Goal: Task Accomplishment & Management: Manage account settings

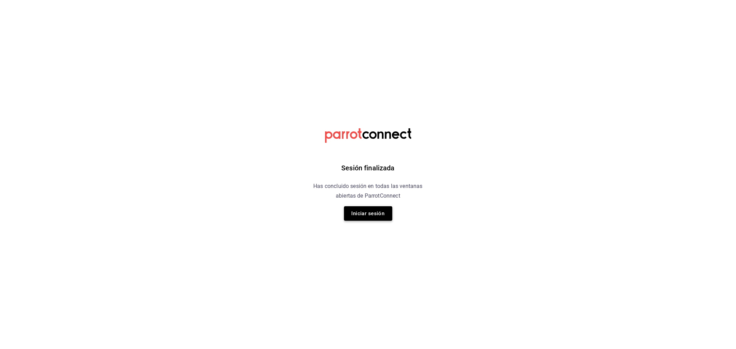
click at [347, 220] on button "Iniciar sesión" at bounding box center [368, 213] width 48 height 14
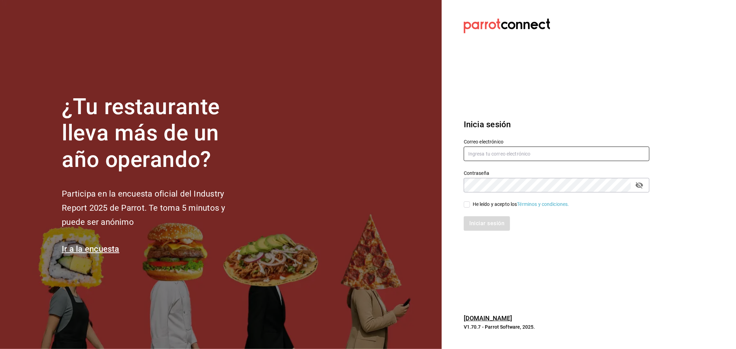
type input "ismael.briones@grupocosteno.com"
click at [357, 214] on section "¿Tu restaurante lleva más de un año operando? Participa en la encuesta oficial …" at bounding box center [220, 174] width 441 height 349
click at [466, 205] on input "He leído y acepto los Términos y condiciones." at bounding box center [466, 204] width 6 height 6
checkbox input "true"
click at [472, 228] on button "Iniciar sesión" at bounding box center [486, 223] width 47 height 14
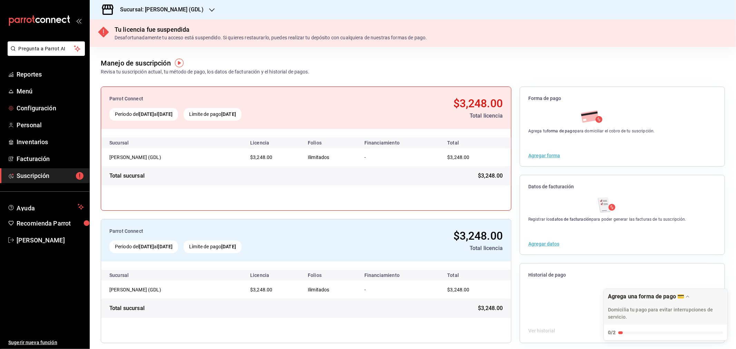
drag, startPoint x: 33, startPoint y: 107, endPoint x: 216, endPoint y: 109, distance: 182.8
click at [33, 107] on span "Configuración" at bounding box center [50, 107] width 67 height 9
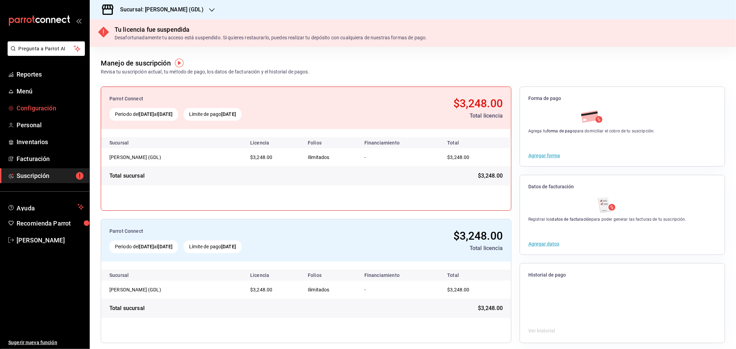
click at [45, 110] on span "Configuración" at bounding box center [50, 107] width 67 height 9
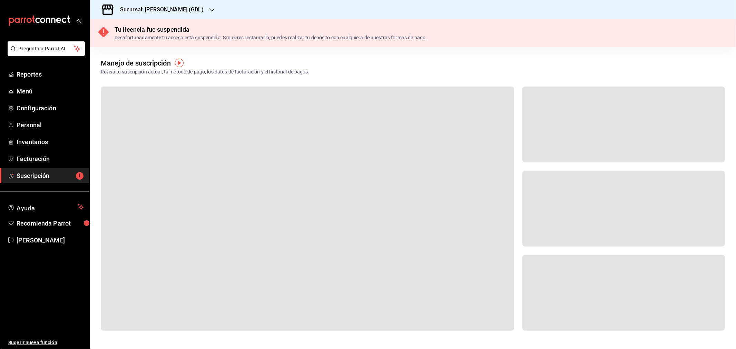
click at [160, 5] on div "Sucursal: Mika (GDL)" at bounding box center [156, 9] width 122 height 19
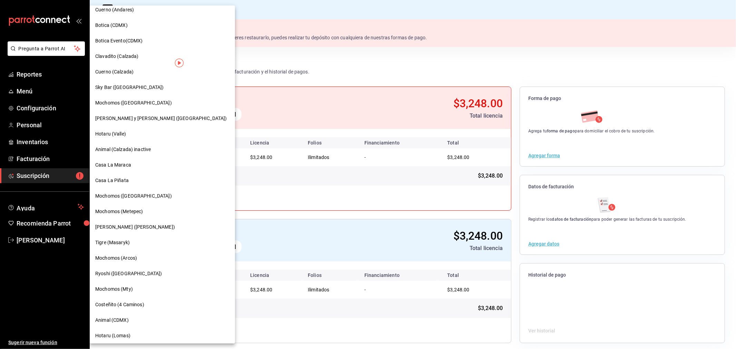
scroll to position [306, 0]
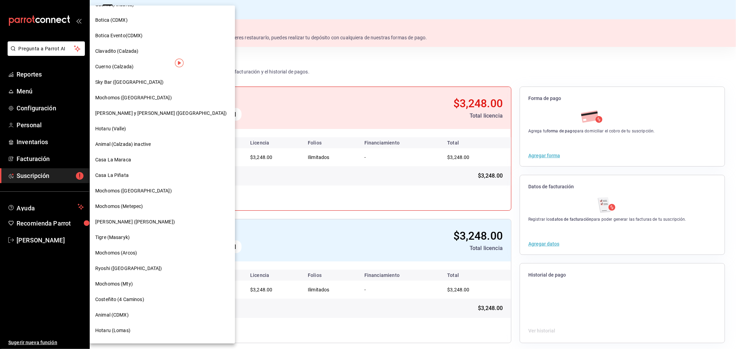
click at [121, 284] on span "Mochomos (Mty)" at bounding box center [114, 283] width 38 height 7
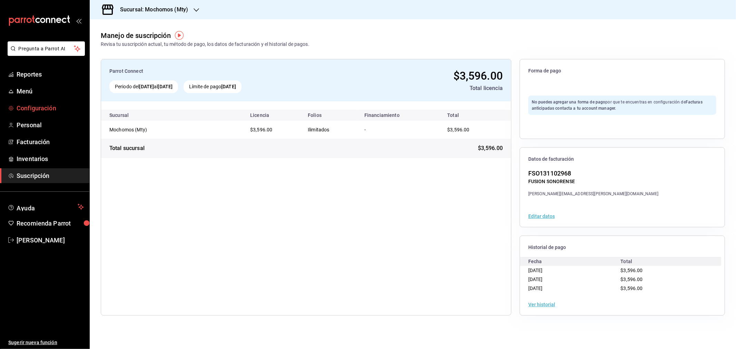
click at [40, 109] on span "Configuración" at bounding box center [50, 107] width 67 height 9
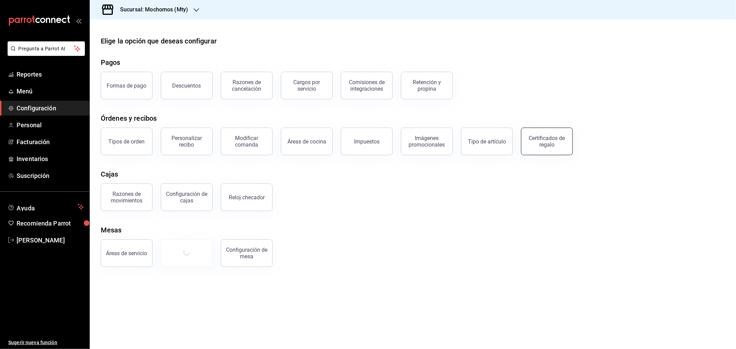
click at [544, 142] on div "Certificados de regalo" at bounding box center [546, 141] width 43 height 13
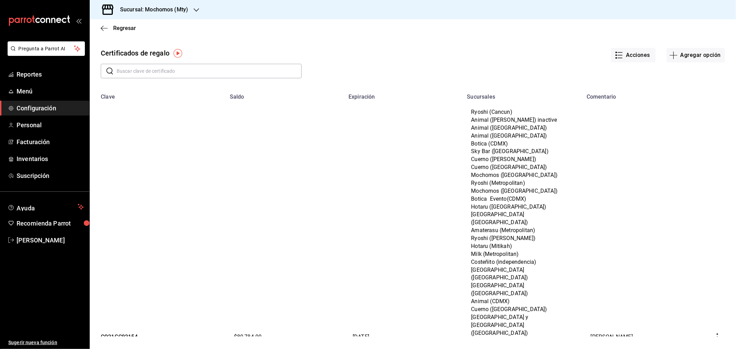
click at [149, 74] on input "text" at bounding box center [209, 71] width 185 height 14
click at [132, 71] on input "text" at bounding box center [209, 71] width 185 height 14
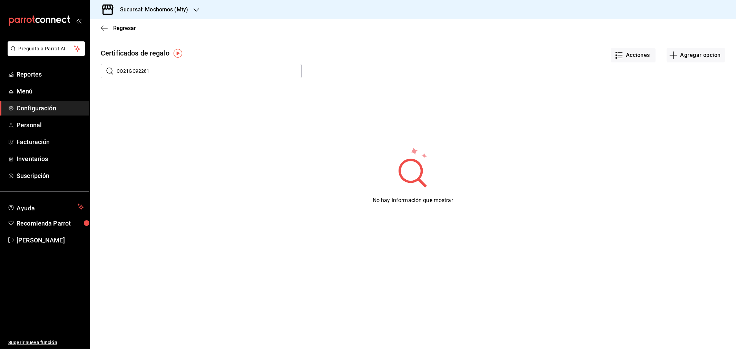
drag, startPoint x: 153, startPoint y: 70, endPoint x: 144, endPoint y: 70, distance: 9.3
click at [146, 68] on input "CO21GC92281" at bounding box center [209, 71] width 185 height 14
click at [133, 72] on input "CO21GC92281" at bounding box center [209, 71] width 185 height 14
drag, startPoint x: 124, startPoint y: 71, endPoint x: 139, endPoint y: 72, distance: 14.9
click at [139, 72] on input "CO21GC92281" at bounding box center [209, 71] width 185 height 14
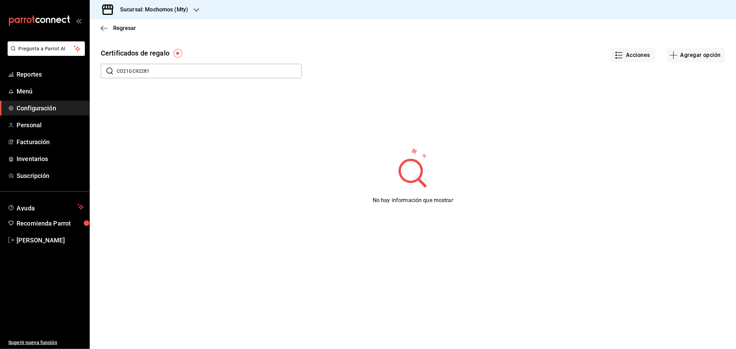
click at [146, 68] on input "CO21GC92281" at bounding box center [209, 71] width 185 height 14
drag, startPoint x: 127, startPoint y: 71, endPoint x: 138, endPoint y: 71, distance: 11.1
click at [138, 71] on input "CO21GC92281" at bounding box center [209, 71] width 185 height 14
click at [141, 70] on input "CO21GC92281" at bounding box center [209, 71] width 185 height 14
click at [154, 74] on input "CO21GC92281" at bounding box center [209, 71] width 185 height 14
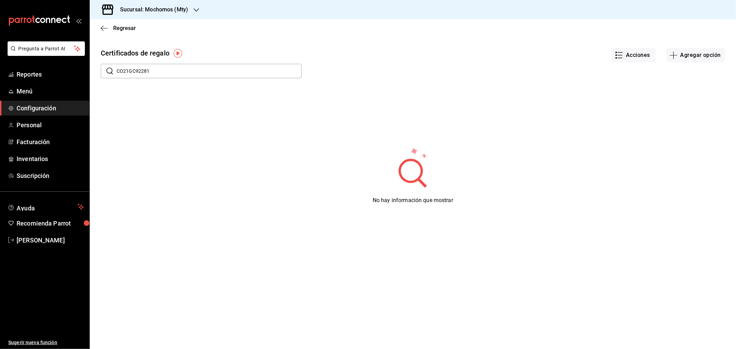
drag, startPoint x: 138, startPoint y: 70, endPoint x: 128, endPoint y: 70, distance: 10.0
click at [128, 70] on input "CO21GC92281" at bounding box center [209, 71] width 185 height 14
click at [163, 69] on input "CO21GC92281" at bounding box center [209, 71] width 185 height 14
drag, startPoint x: 160, startPoint y: 75, endPoint x: 92, endPoint y: 68, distance: 68.3
click at [92, 68] on div "​ CO21GC92281 ​" at bounding box center [196, 66] width 212 height 26
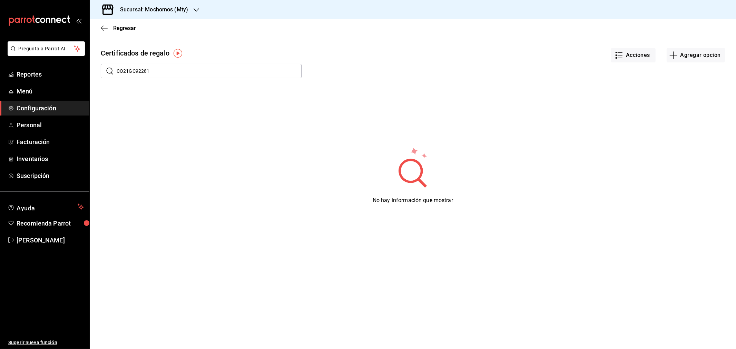
click at [155, 73] on input "CO21GC92281" at bounding box center [209, 71] width 185 height 14
click at [157, 72] on input "CO21GC92281" at bounding box center [209, 71] width 185 height 14
drag, startPoint x: 158, startPoint y: 72, endPoint x: 87, endPoint y: 77, distance: 70.9
click at [87, 77] on div "Pregunta a Parrot AI Reportes Menú Configuración Personal Facturación Inventari…" at bounding box center [368, 174] width 736 height 349
click at [639, 56] on button "Acciones" at bounding box center [633, 55] width 44 height 14
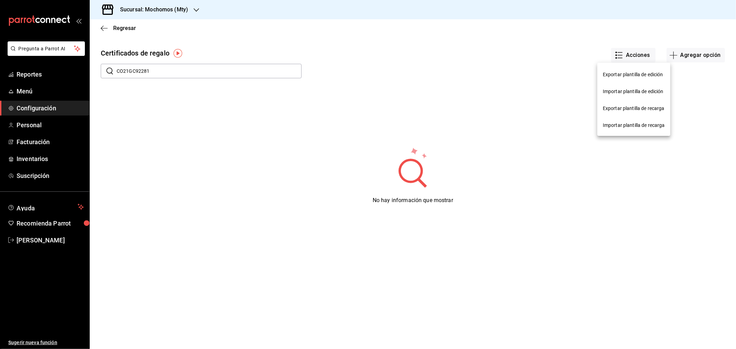
click at [165, 70] on div at bounding box center [368, 174] width 736 height 349
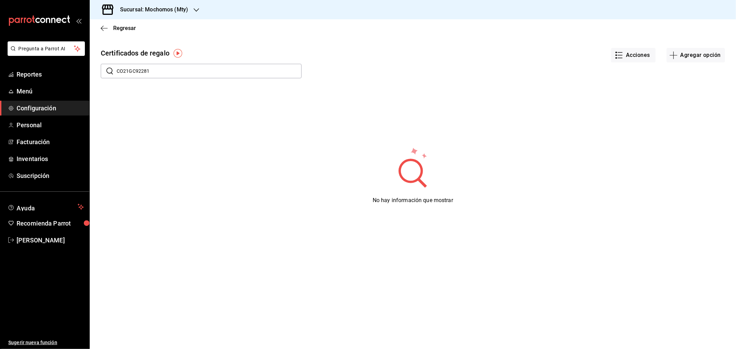
click at [165, 70] on input "CO21GC92281" at bounding box center [209, 71] width 185 height 14
click at [151, 73] on input "CO21GC922" at bounding box center [209, 71] width 185 height 14
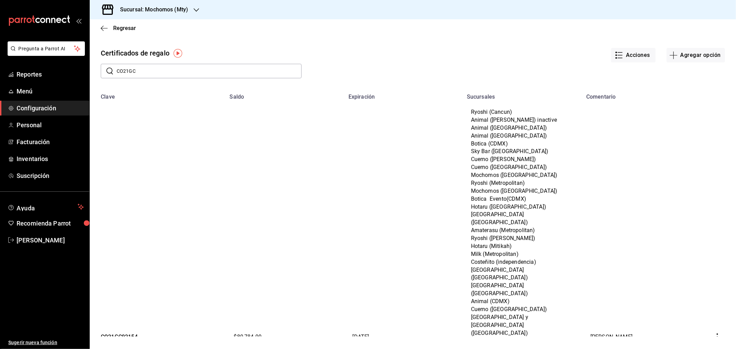
click at [171, 70] on input "CO21GC" at bounding box center [209, 71] width 185 height 14
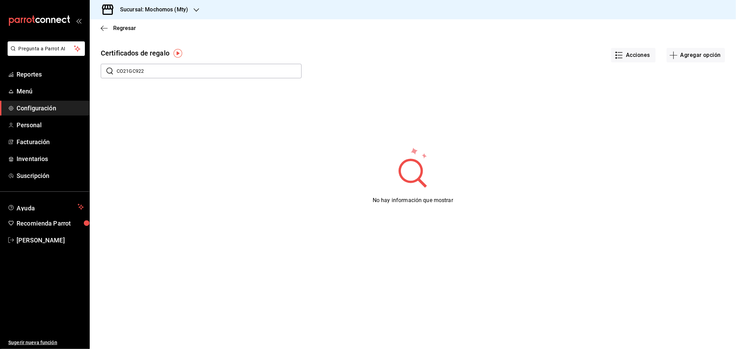
click at [171, 68] on input "CO21GC922" at bounding box center [209, 71] width 185 height 14
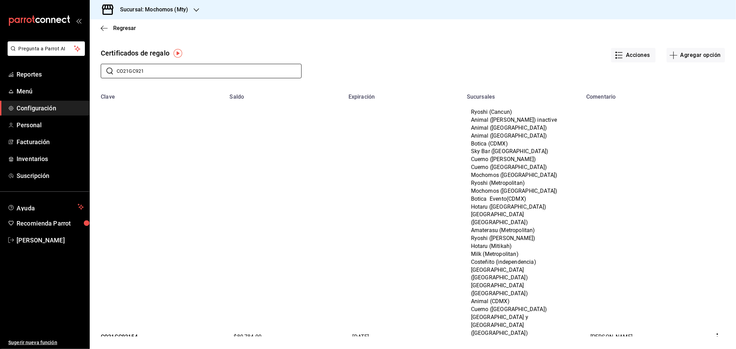
type input "CO21GC921"
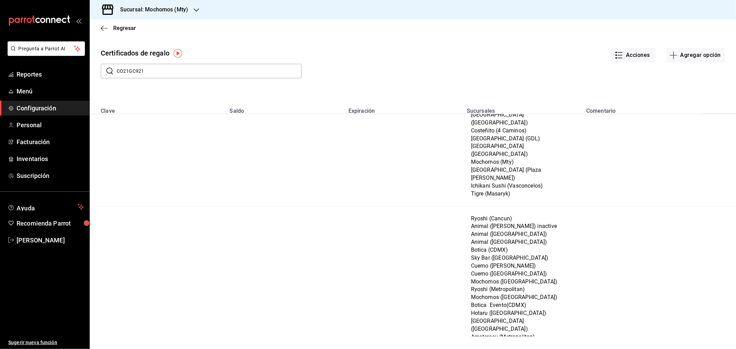
scroll to position [857, 0]
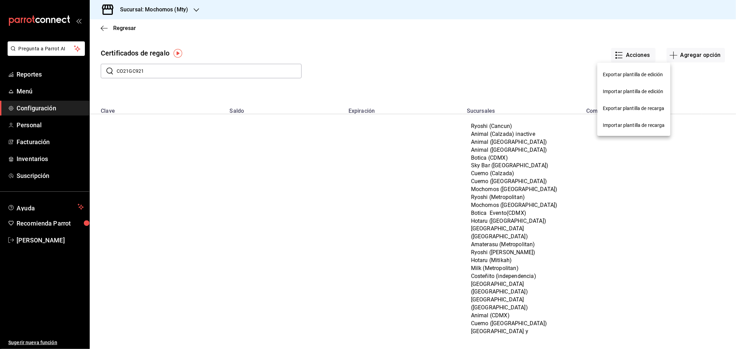
scroll to position [857, 0]
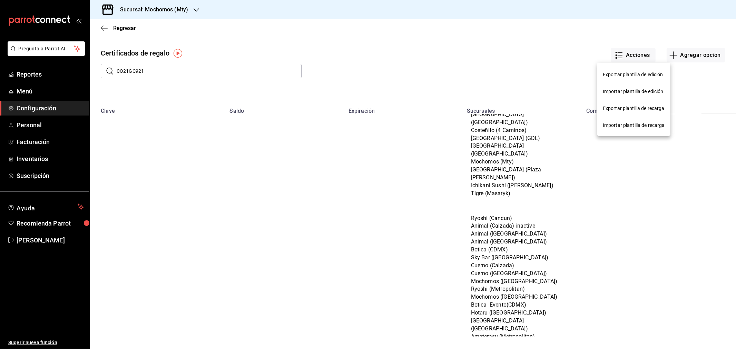
click at [626, 72] on span "Exportar plantilla de edición" at bounding box center [633, 74] width 62 height 7
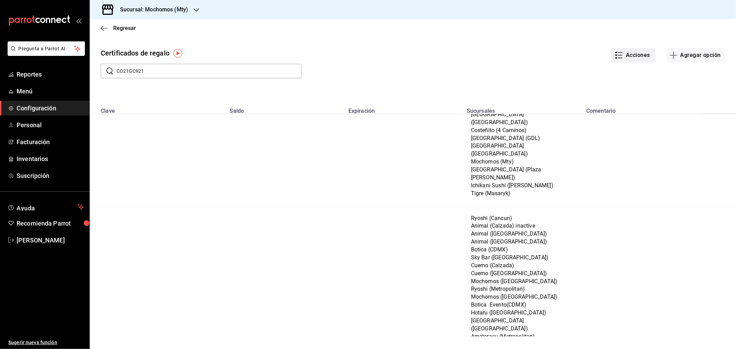
click at [641, 53] on button "Acciones" at bounding box center [633, 55] width 44 height 14
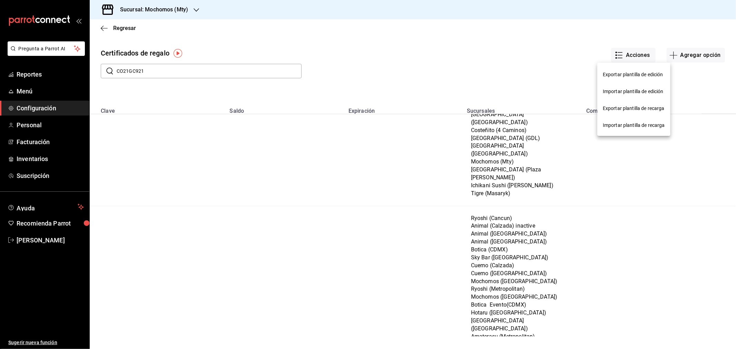
click at [632, 91] on div "Importar plantilla de edición" at bounding box center [632, 91] width 61 height 7
click at [0, 0] on input "Importar plantilla de edición" at bounding box center [0, 0] width 0 height 0
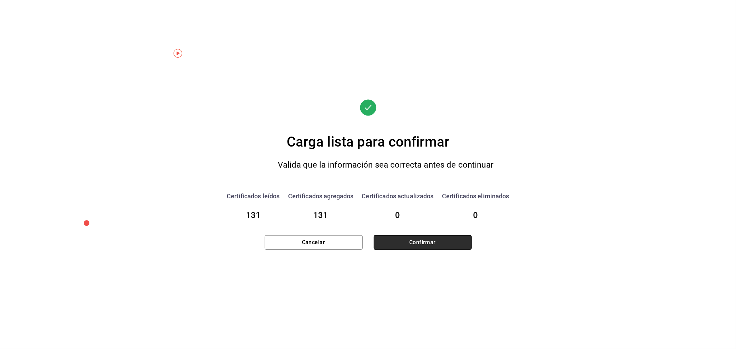
click at [403, 246] on button "Confirmar" at bounding box center [422, 242] width 98 height 14
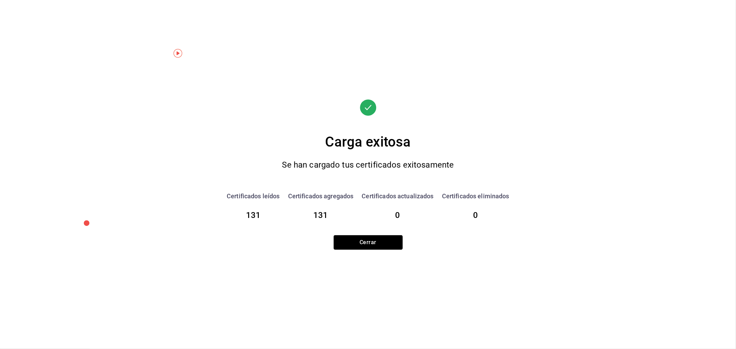
click at [367, 239] on button "Cerrar" at bounding box center [367, 242] width 69 height 14
click at [372, 242] on button "Cerrar" at bounding box center [367, 242] width 69 height 14
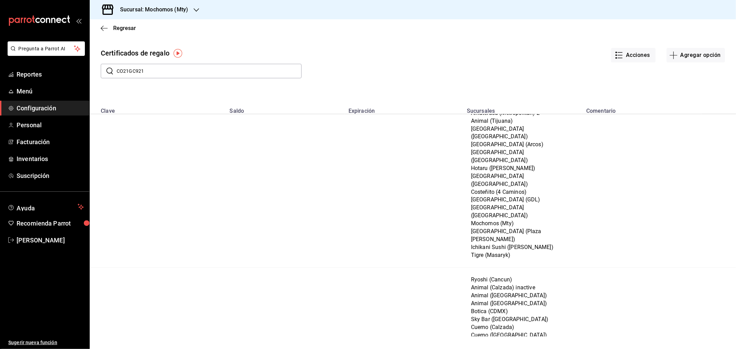
click at [151, 73] on input "CO21GC921" at bounding box center [209, 71] width 185 height 14
type input "CO21GC922"
drag, startPoint x: 156, startPoint y: 70, endPoint x: 44, endPoint y: 65, distance: 111.9
click at [45, 66] on div "Pregunta a Parrot AI Reportes Menú Configuración Personal Facturación Inventari…" at bounding box center [368, 174] width 736 height 349
click at [104, 26] on icon "button" at bounding box center [104, 28] width 7 height 6
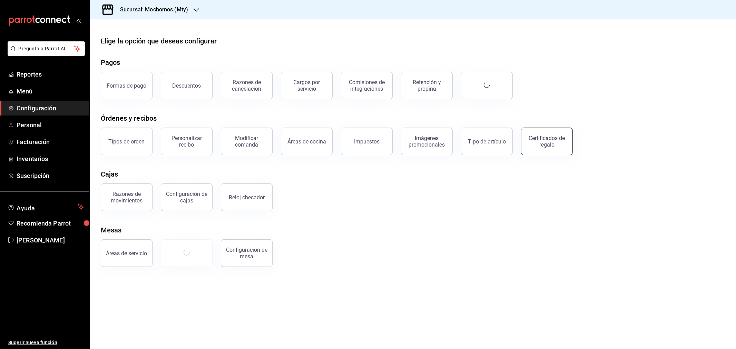
click at [546, 147] on div "Certificados de regalo" at bounding box center [546, 141] width 43 height 13
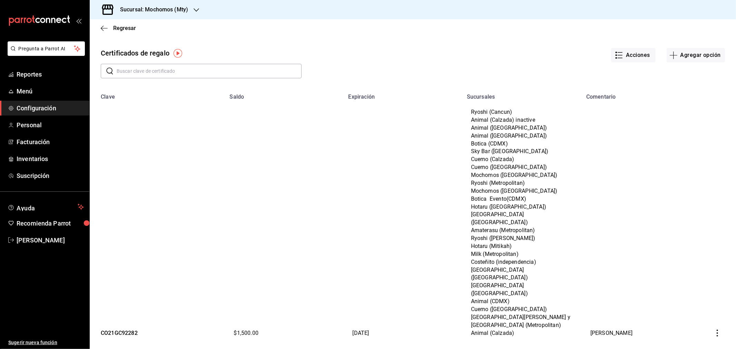
click at [156, 64] on input "text" at bounding box center [209, 71] width 185 height 14
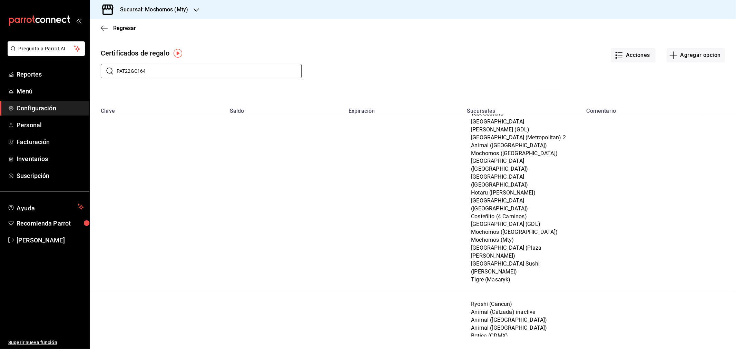
scroll to position [2160, 0]
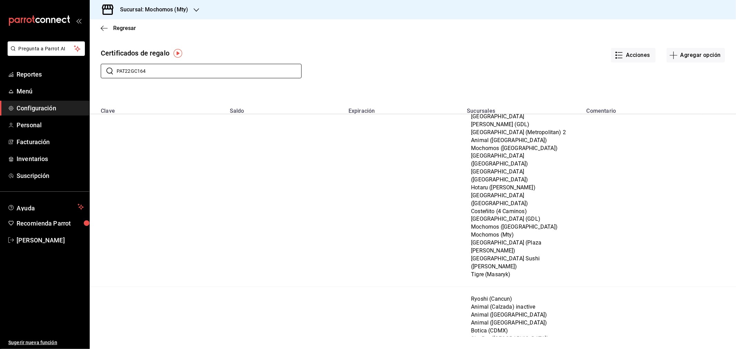
type input "PAT22GC164"
click at [636, 58] on button "Acciones" at bounding box center [633, 55] width 44 height 14
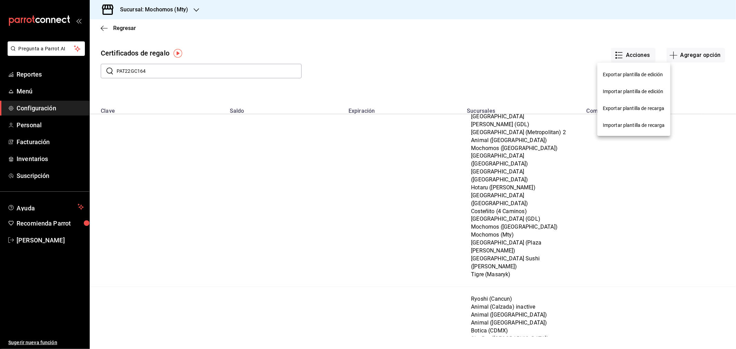
click at [632, 90] on div "Importar plantilla de edición" at bounding box center [632, 91] width 61 height 7
click at [0, 0] on input "Importar plantilla de edición" at bounding box center [0, 0] width 0 height 0
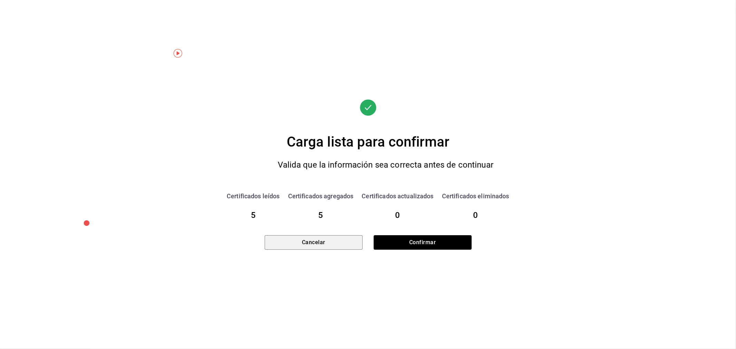
click at [311, 246] on button "Cancelar" at bounding box center [314, 242] width 98 height 14
click at [333, 246] on button "Cancelar" at bounding box center [314, 242] width 98 height 14
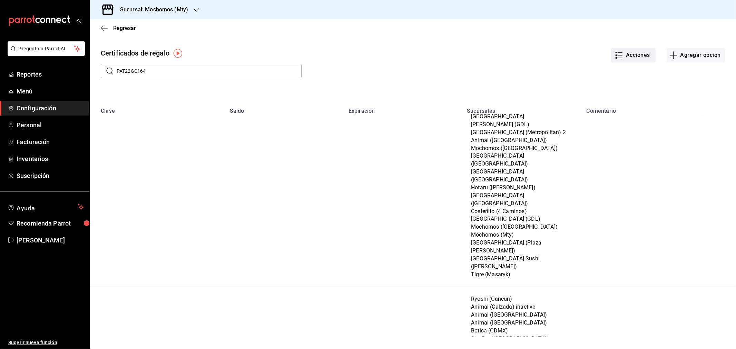
click at [637, 57] on button "Acciones" at bounding box center [633, 55] width 44 height 14
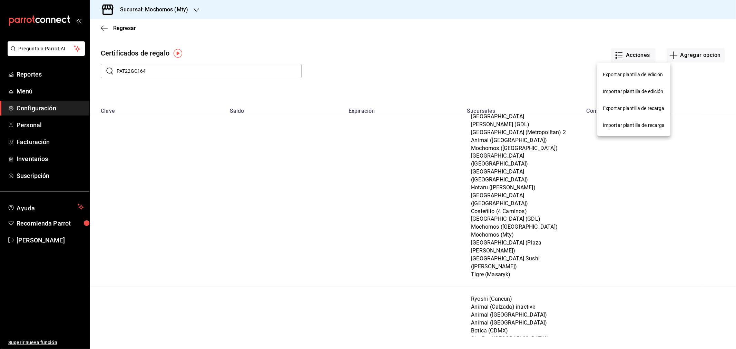
click at [633, 92] on div "Importar plantilla de edición" at bounding box center [632, 91] width 61 height 7
click at [0, 0] on input "Importar plantilla de edición" at bounding box center [0, 0] width 0 height 0
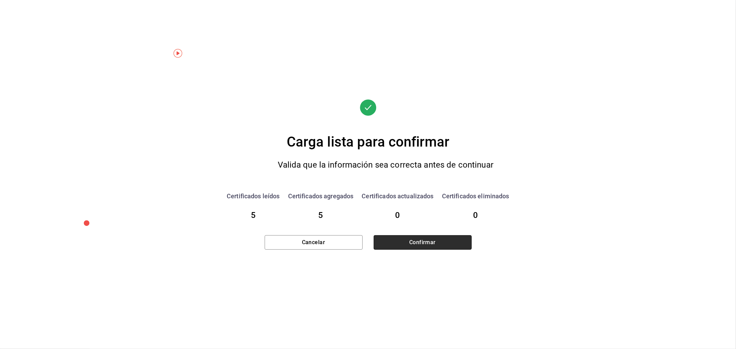
click at [405, 243] on button "Confirmar" at bounding box center [422, 242] width 98 height 14
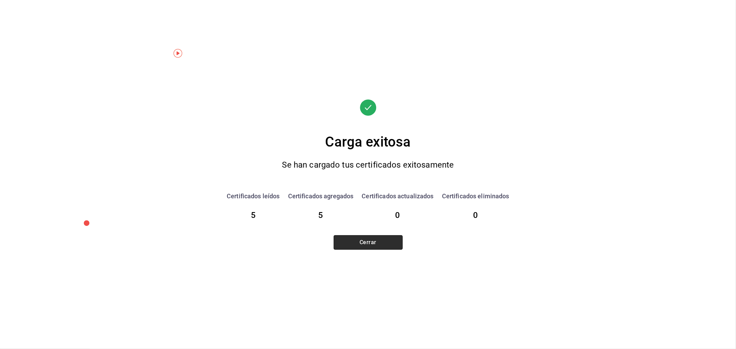
click at [378, 241] on button "Cerrar" at bounding box center [367, 242] width 69 height 14
click at [371, 239] on button "Cerrar" at bounding box center [367, 242] width 69 height 14
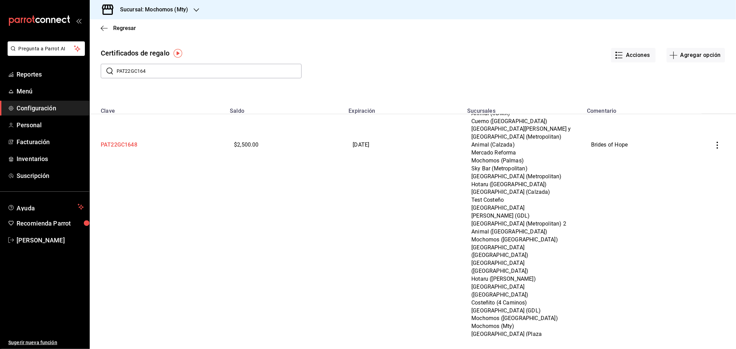
scroll to position [0, 0]
